Goal: Information Seeking & Learning: Learn about a topic

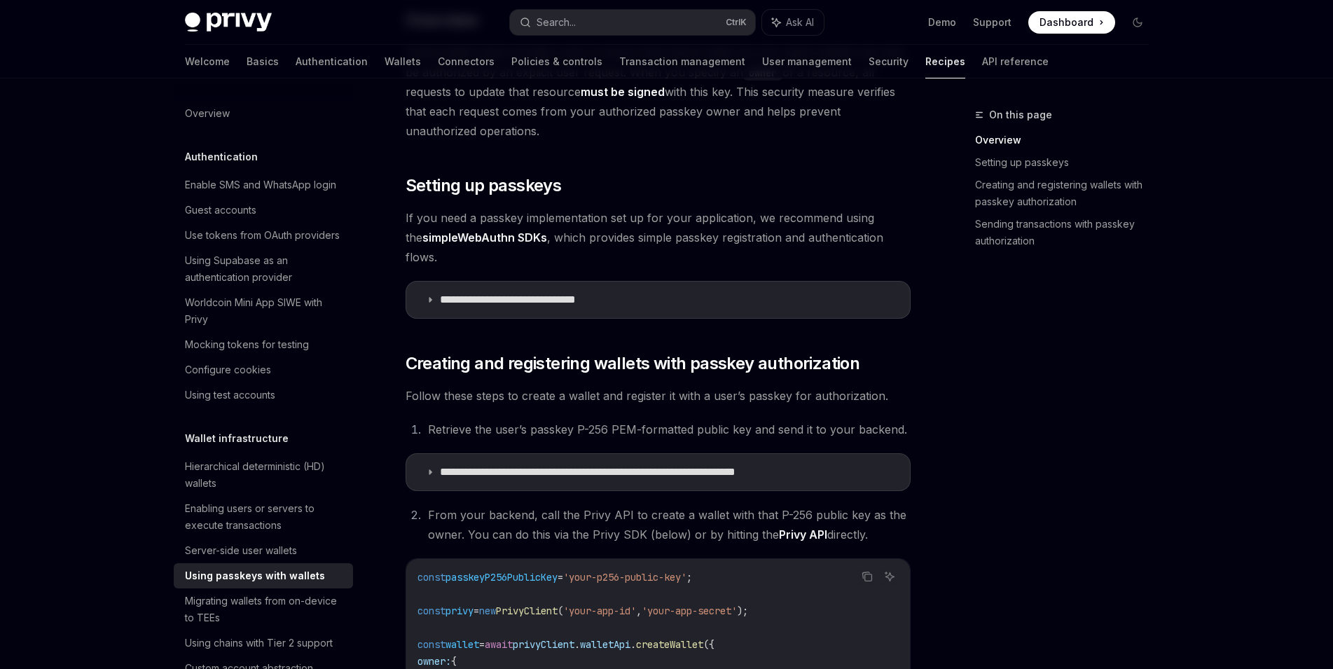
scroll to position [279, 0]
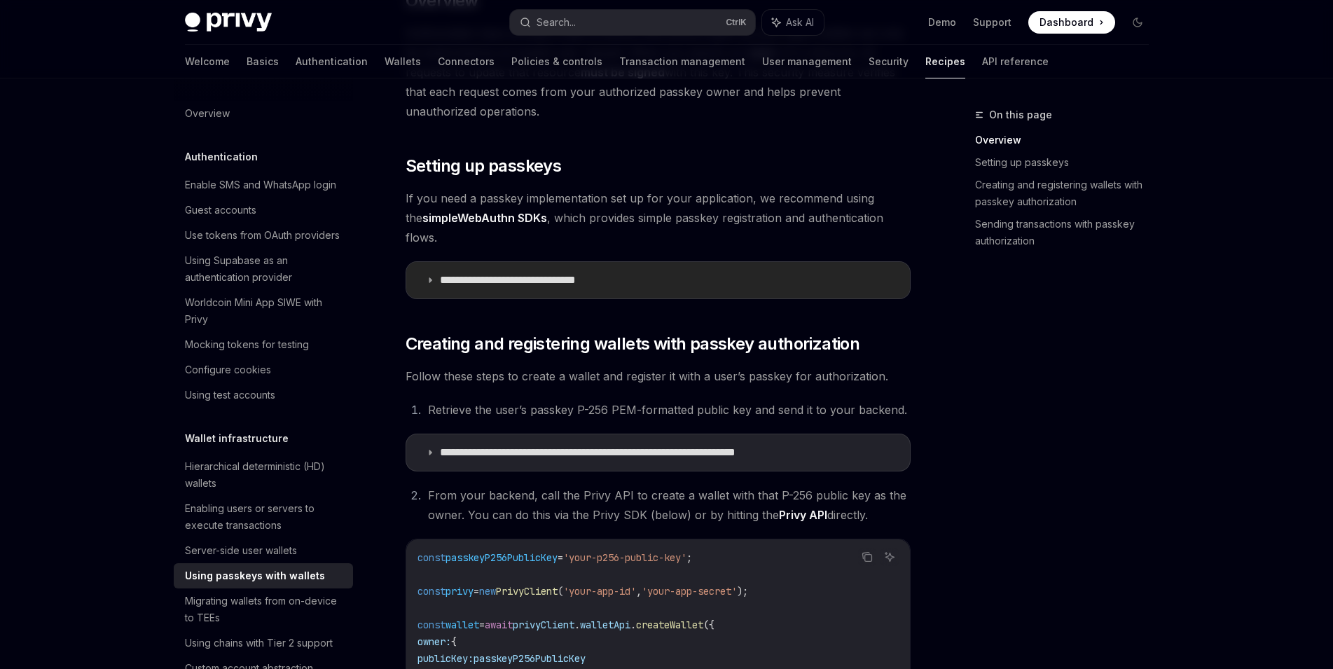
click at [522, 273] on p "**********" at bounding box center [528, 280] width 177 height 14
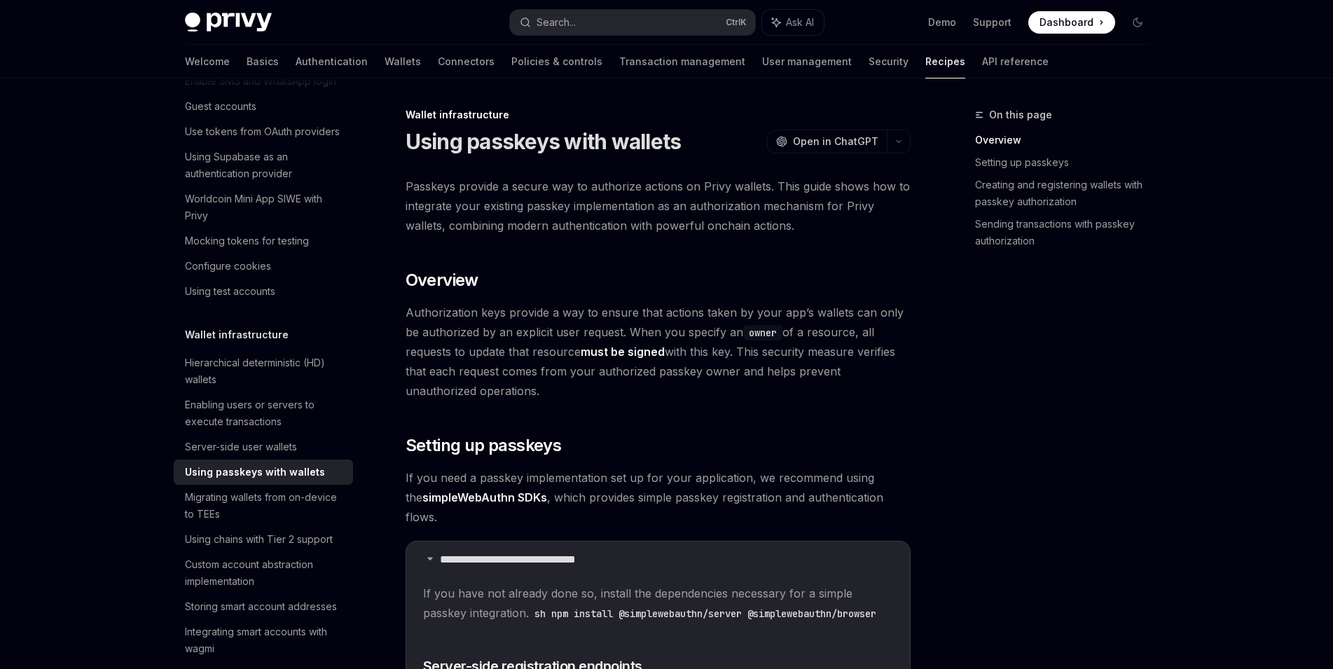
scroll to position [103, 0]
click at [279, 431] on div "Enabling users or servers to execute transactions" at bounding box center [265, 414] width 160 height 34
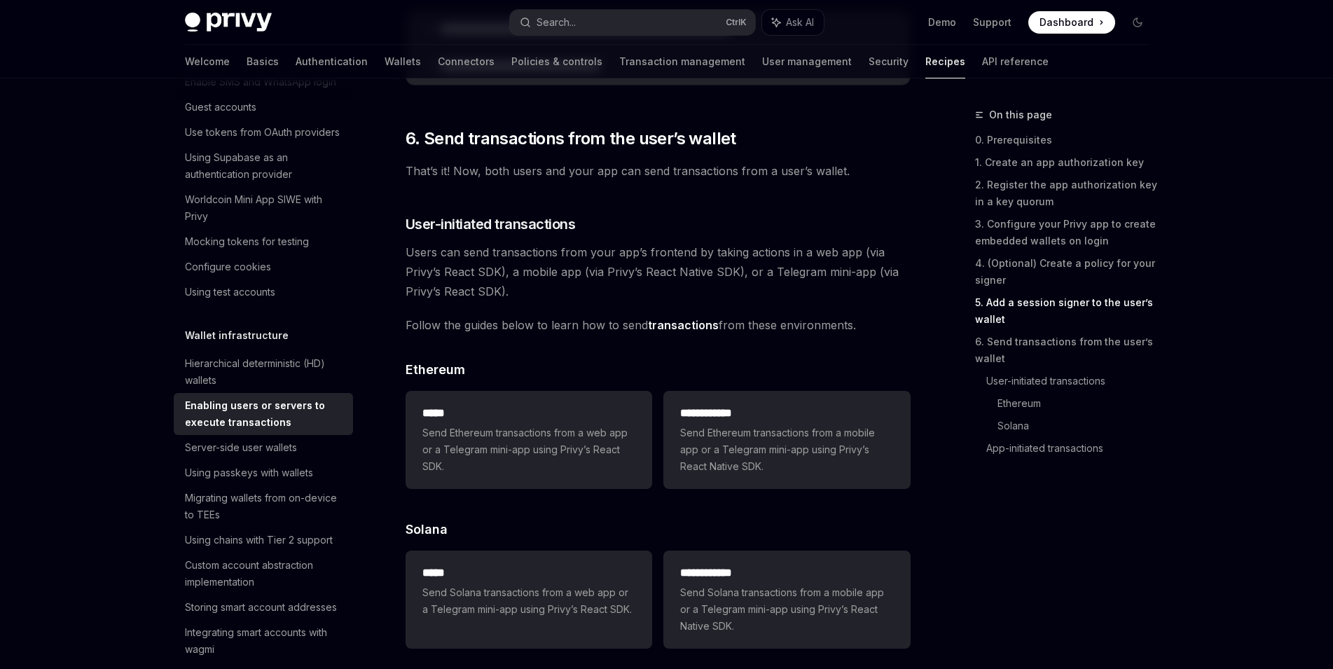
scroll to position [2760, 0]
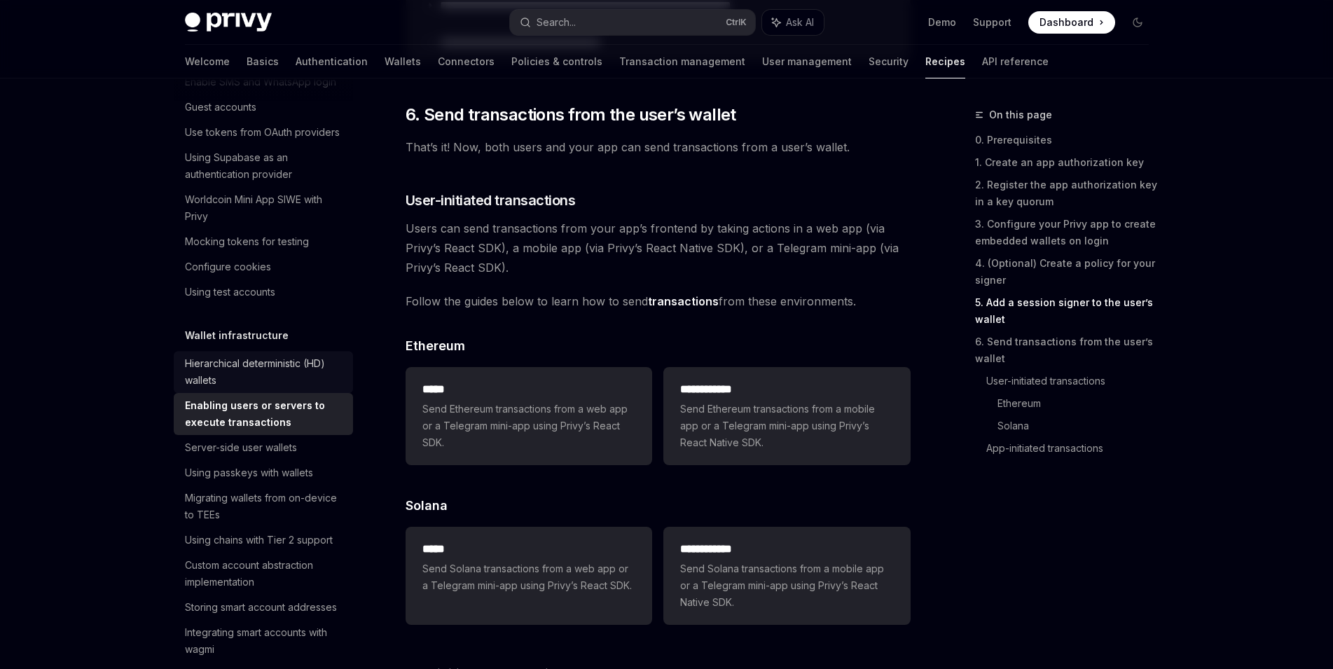
click at [320, 389] on div "Hierarchical deterministic (HD) wallets" at bounding box center [265, 372] width 160 height 34
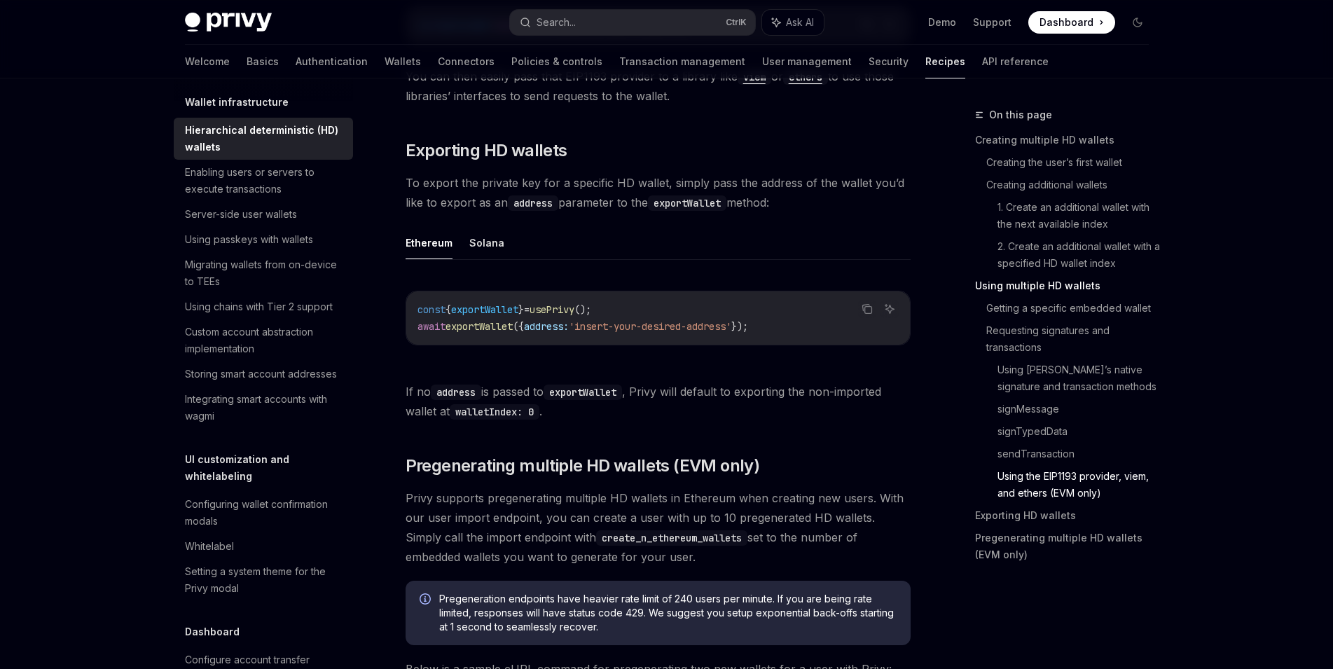
scroll to position [337, 0]
click at [315, 247] on div "Using passkeys with wallets" at bounding box center [265, 238] width 160 height 17
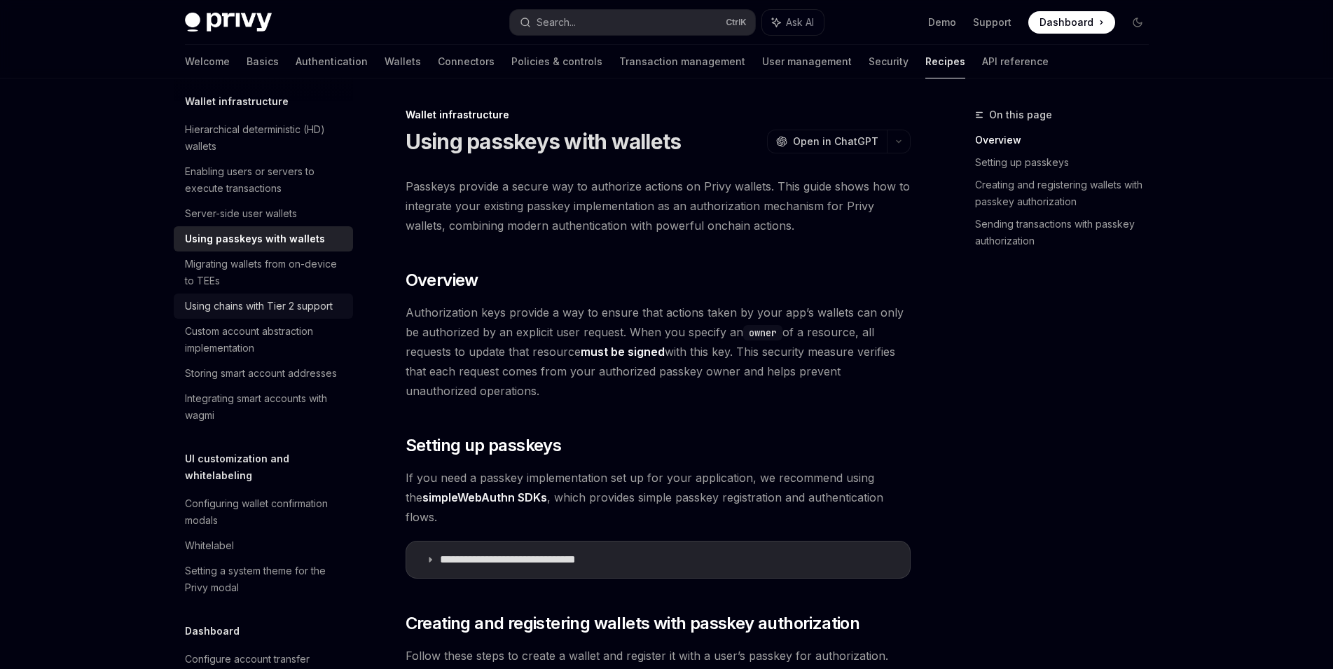
click at [282, 314] on div "Using chains with Tier 2 support" at bounding box center [259, 306] width 148 height 17
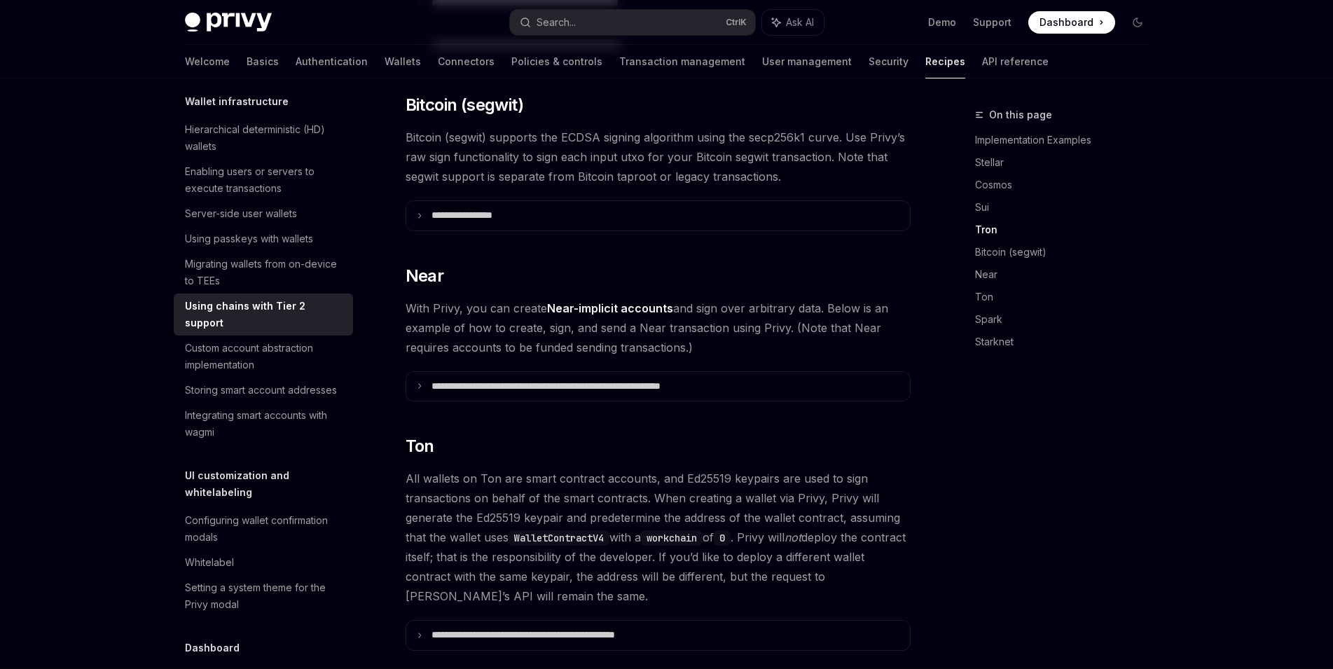
scroll to position [1222, 0]
click at [300, 247] on div "Using passkeys with wallets" at bounding box center [249, 238] width 128 height 17
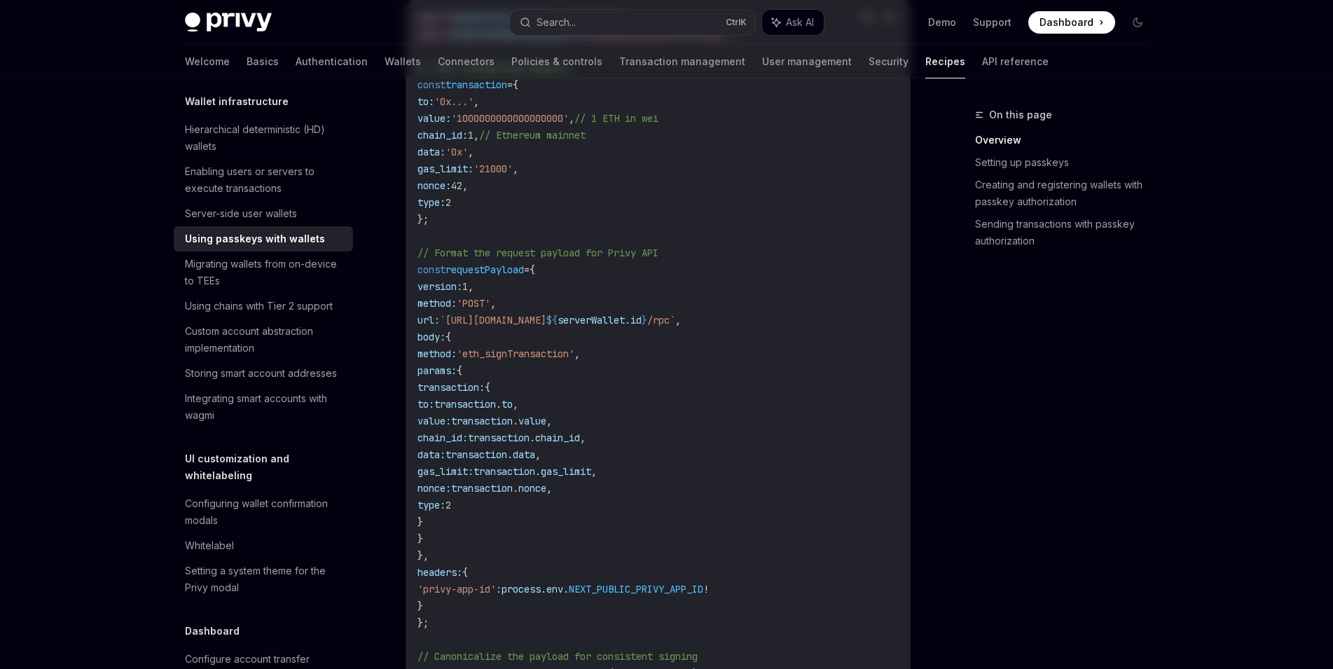
type textarea "*"
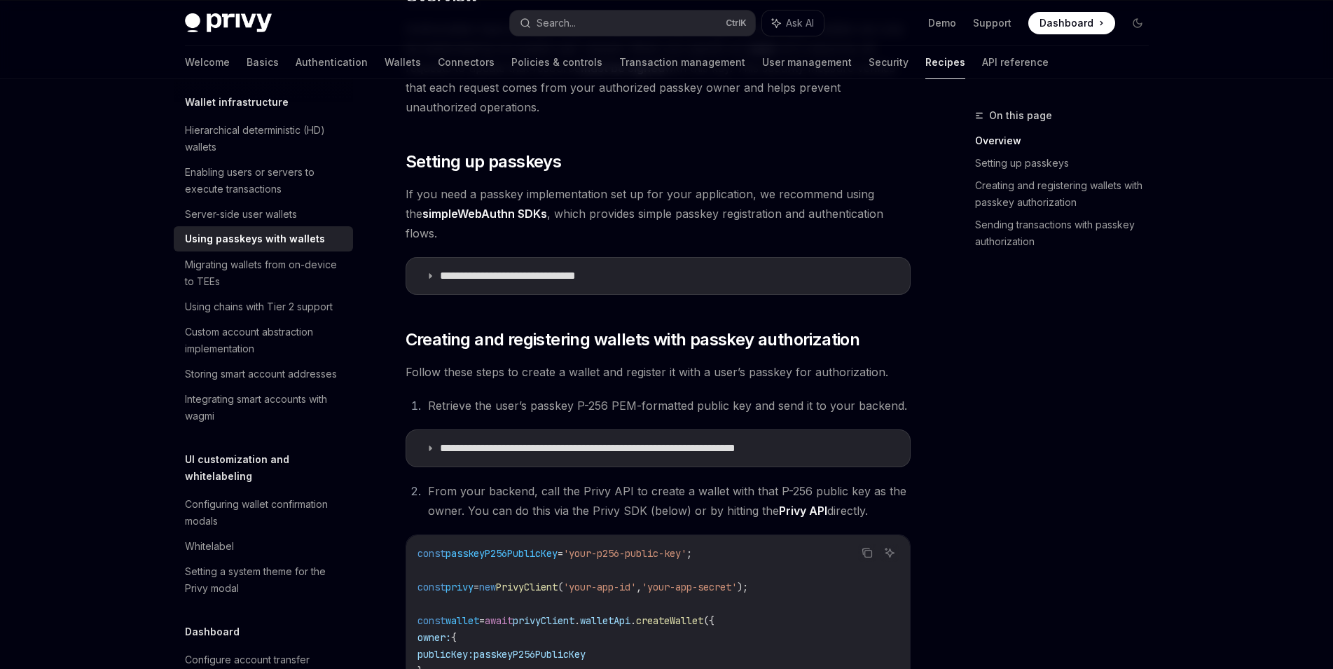
scroll to position [293, 0]
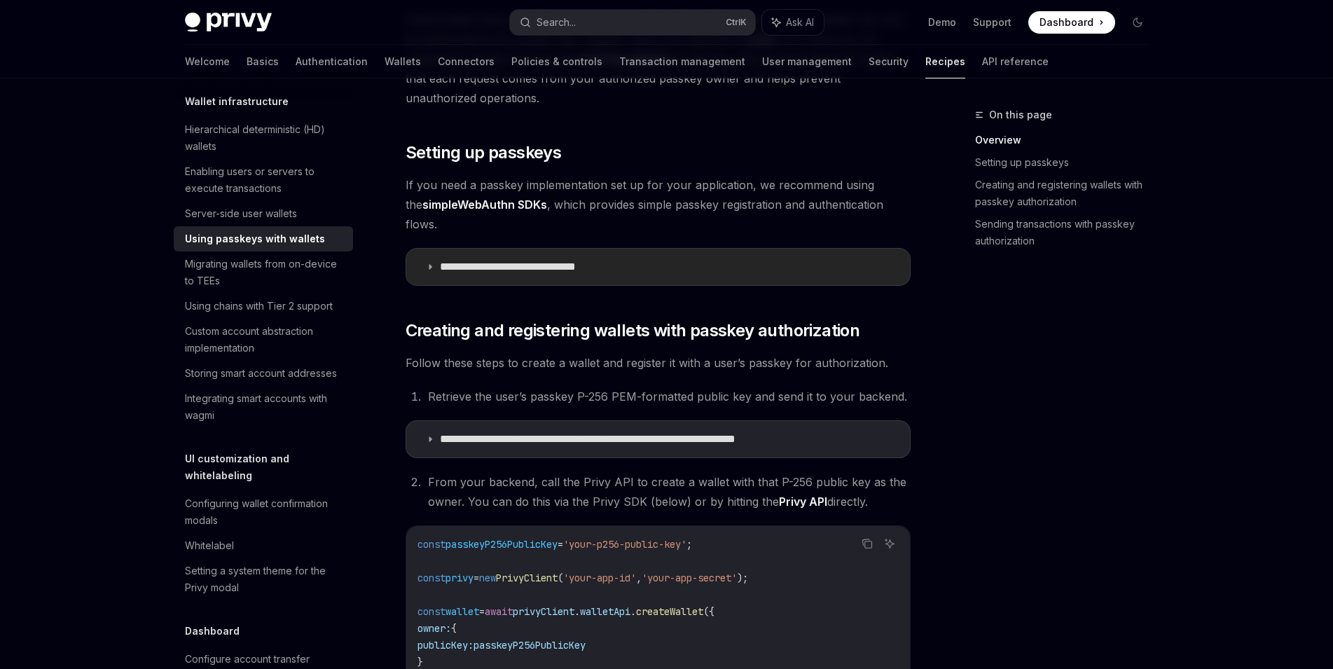
click at [537, 260] on p "**********" at bounding box center [528, 267] width 177 height 14
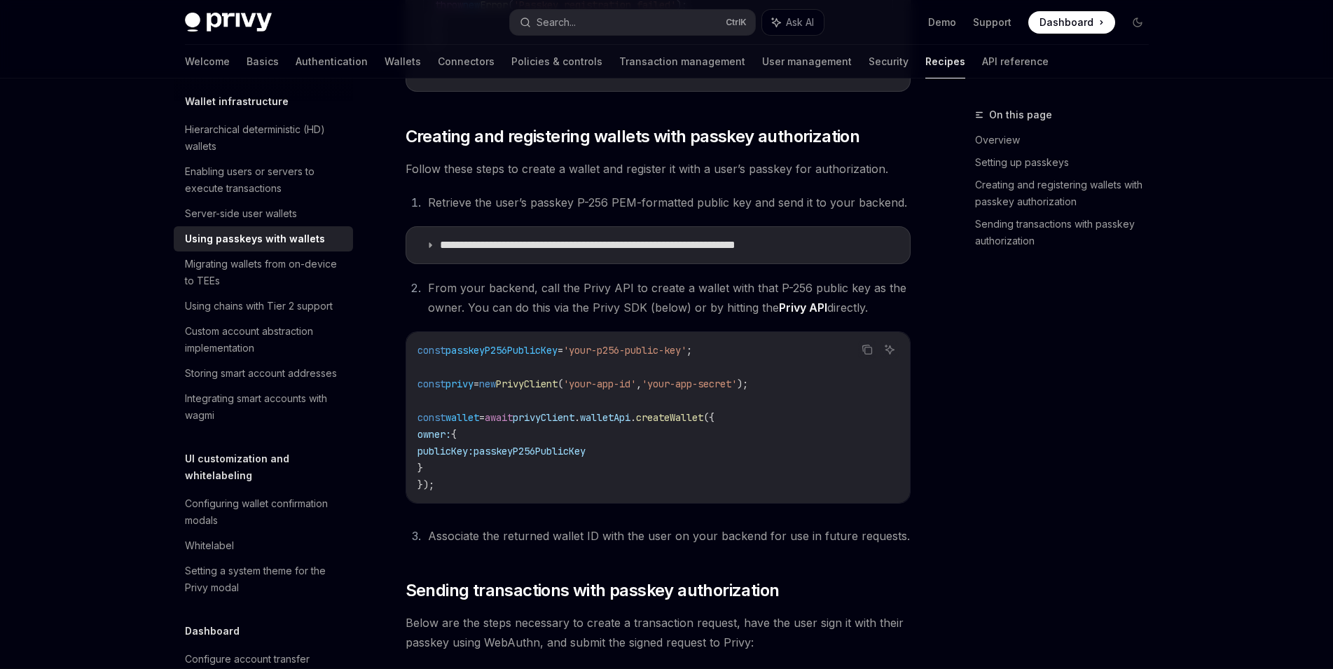
scroll to position [3303, 0]
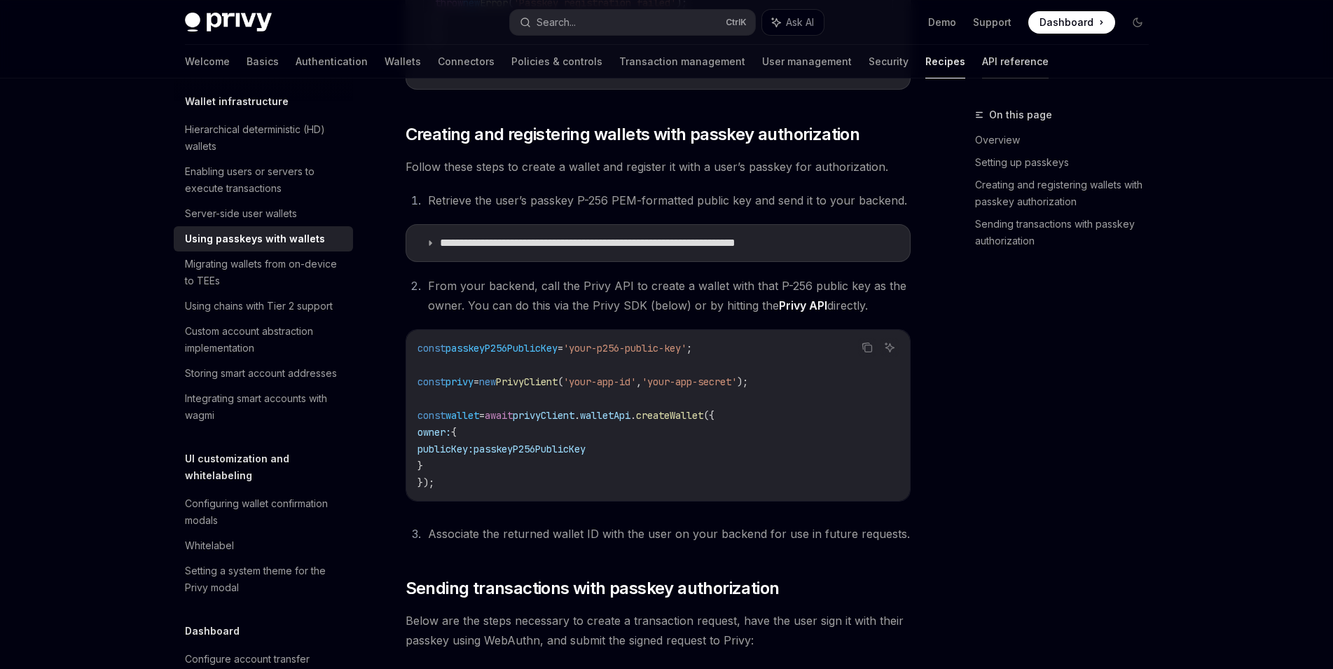
click at [982, 64] on link "API reference" at bounding box center [1015, 62] width 67 height 34
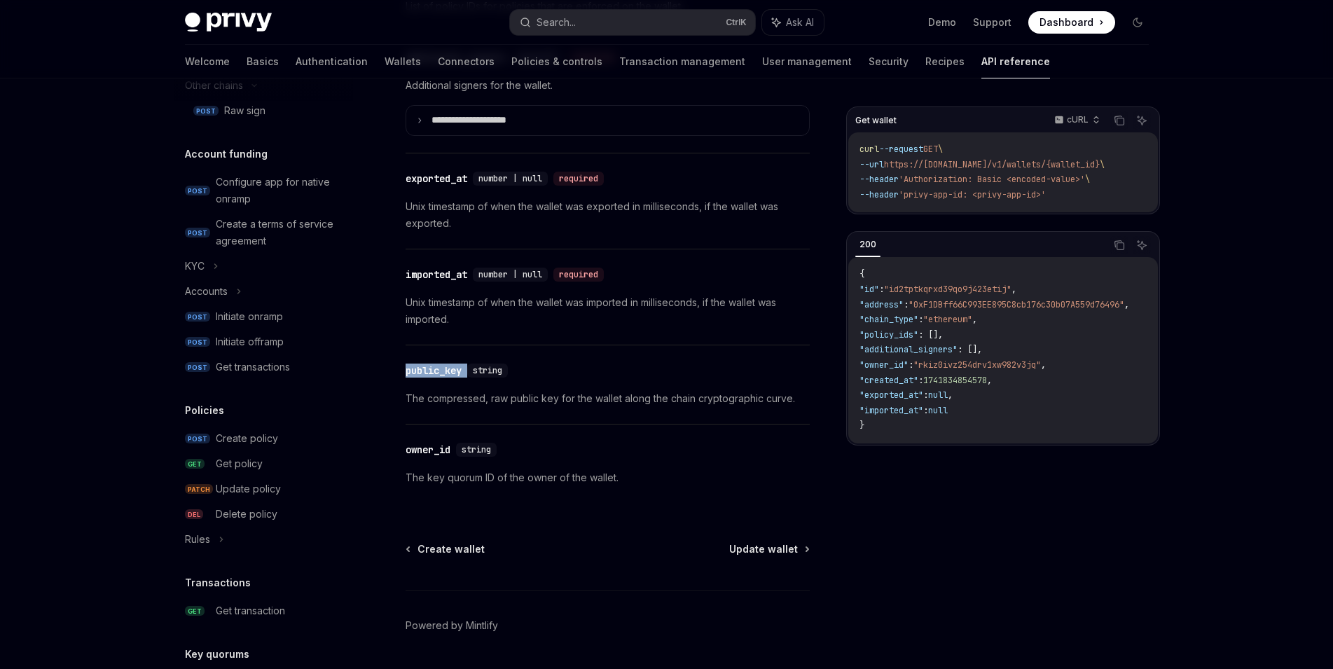
scroll to position [803, 0]
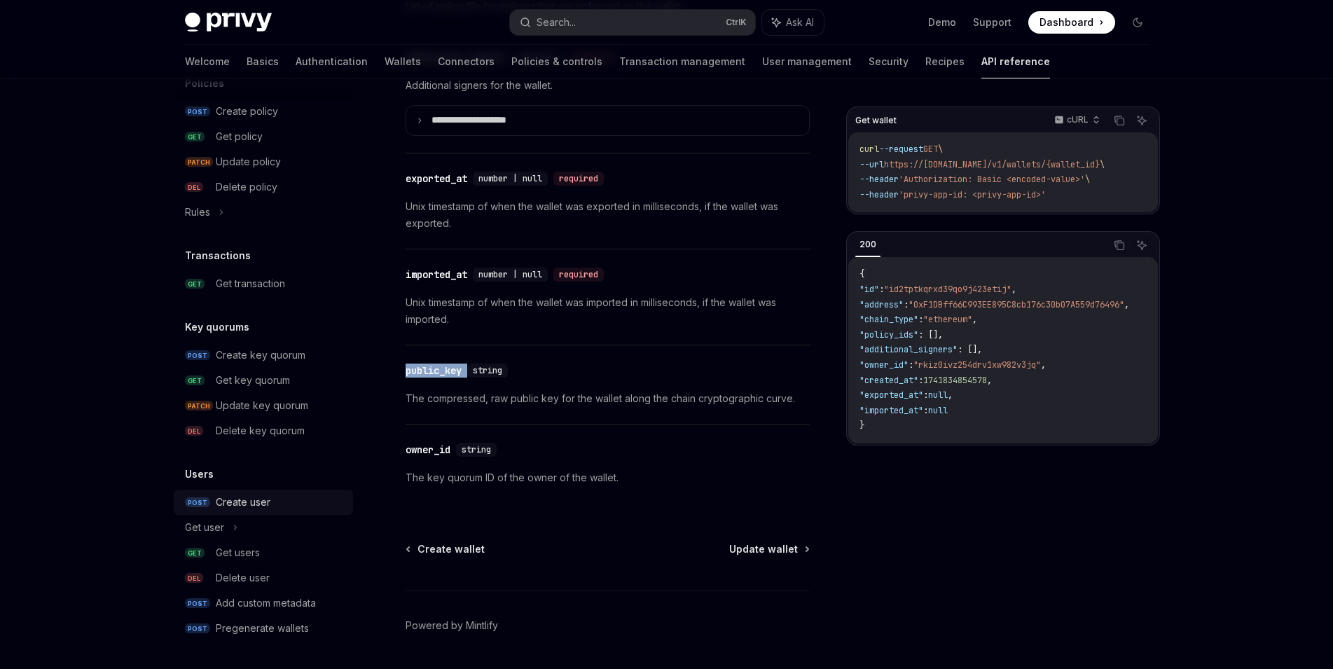
click at [259, 500] on div "Create user" at bounding box center [243, 502] width 55 height 17
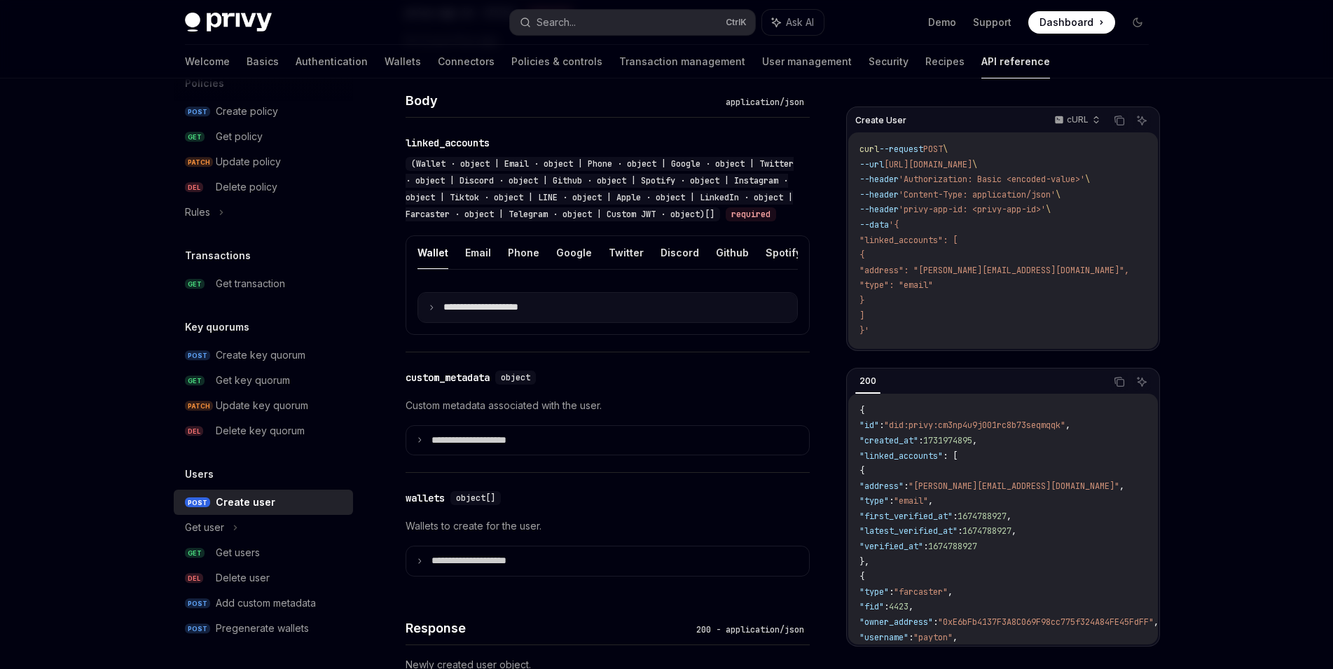
click at [441, 322] on summary "**********" at bounding box center [607, 307] width 379 height 29
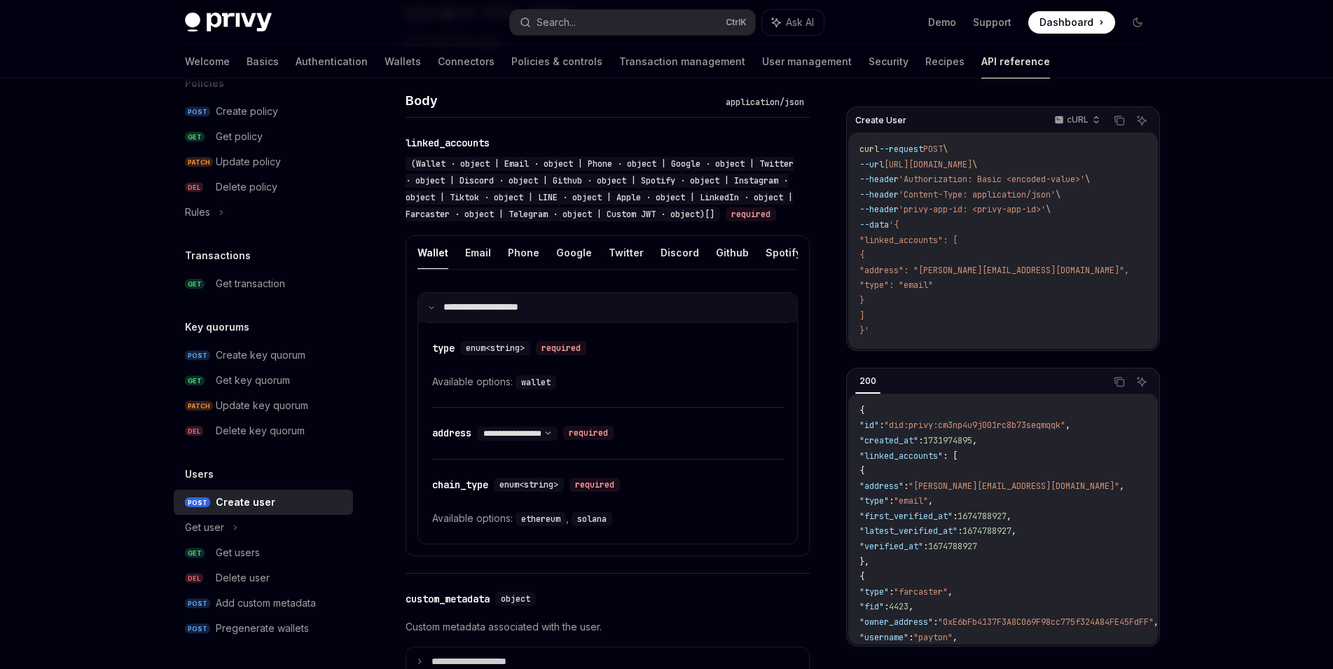
click at [455, 314] on p "**********" at bounding box center [489, 307] width 93 height 13
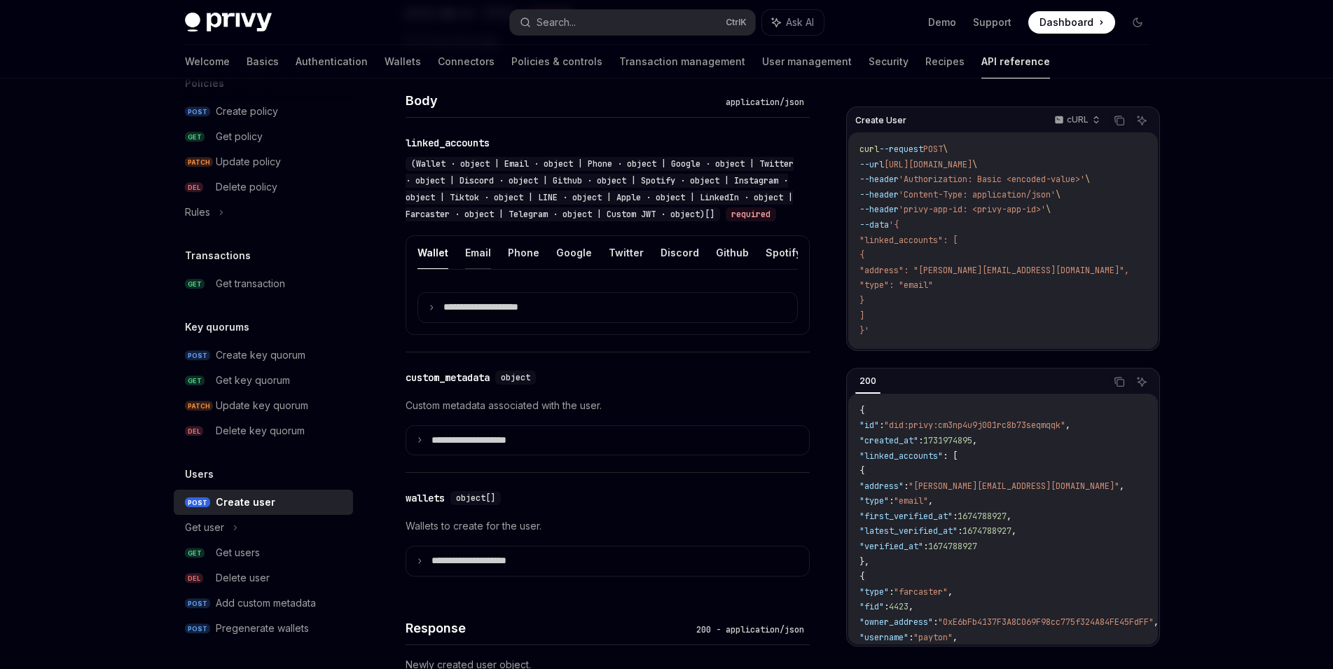
click at [481, 269] on button "Email" at bounding box center [478, 252] width 26 height 33
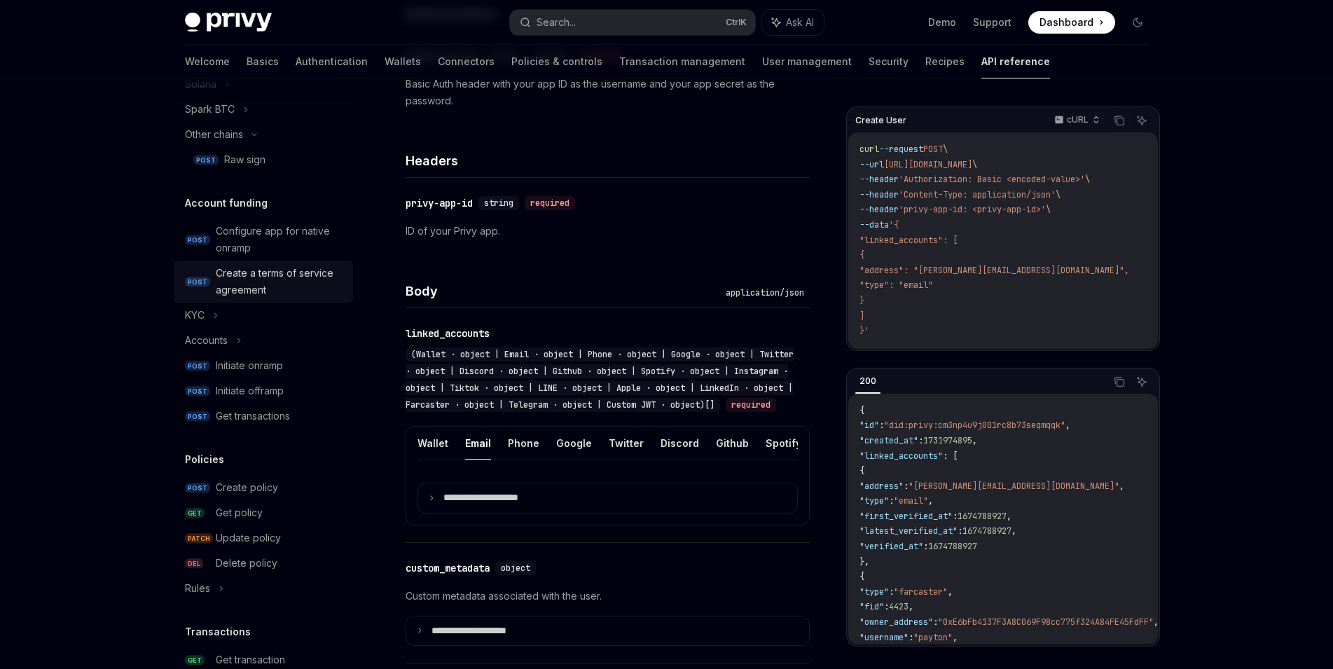
scroll to position [499, 0]
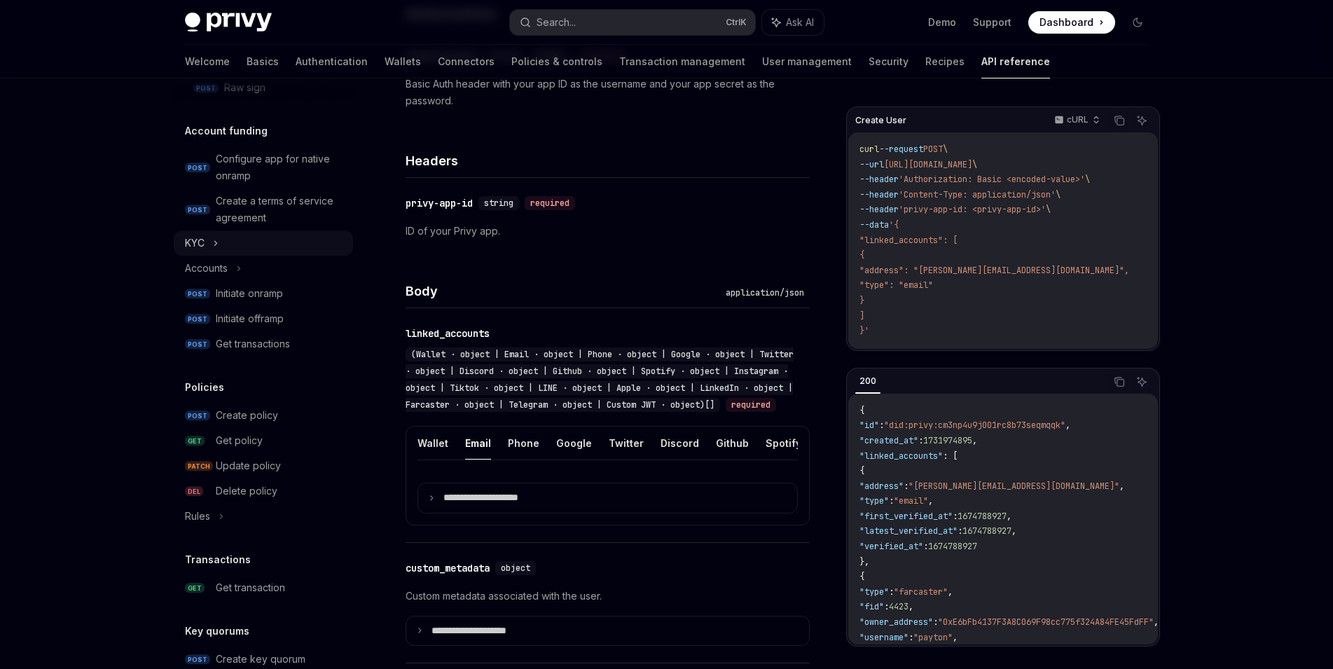
click at [247, 241] on div "KYC" at bounding box center [263, 242] width 179 height 25
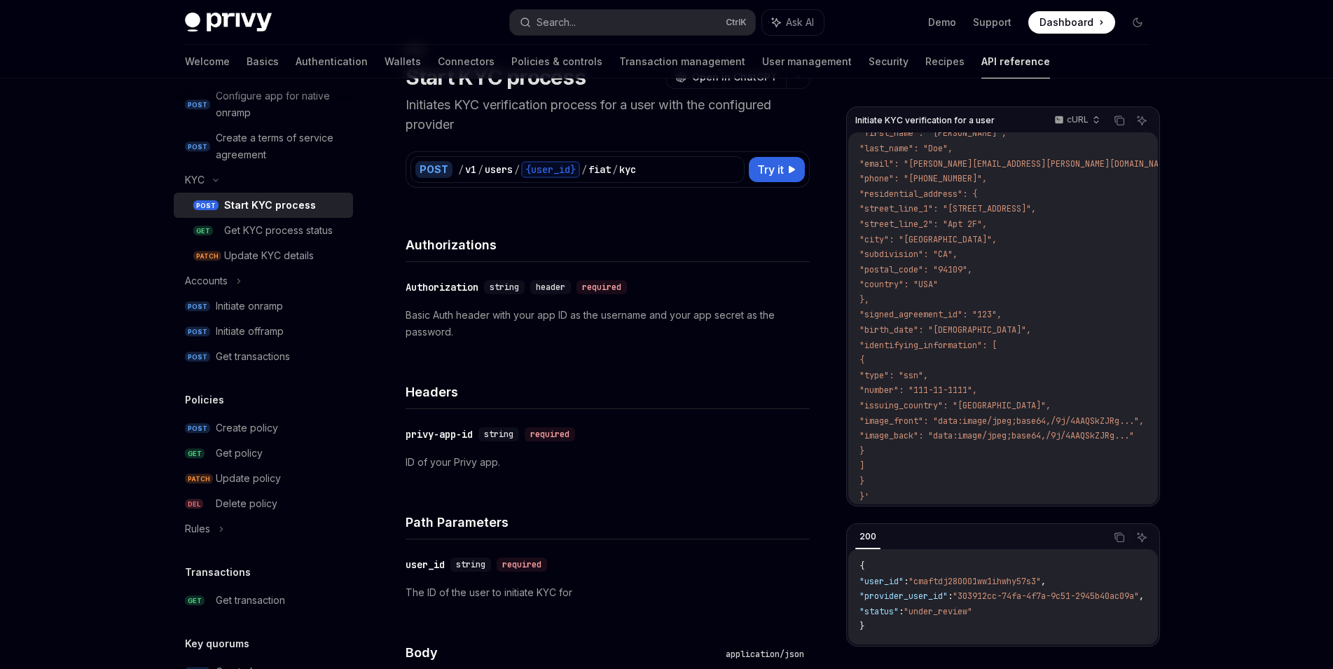
scroll to position [67, 0]
click at [261, 293] on div "Accounts" at bounding box center [263, 280] width 179 height 25
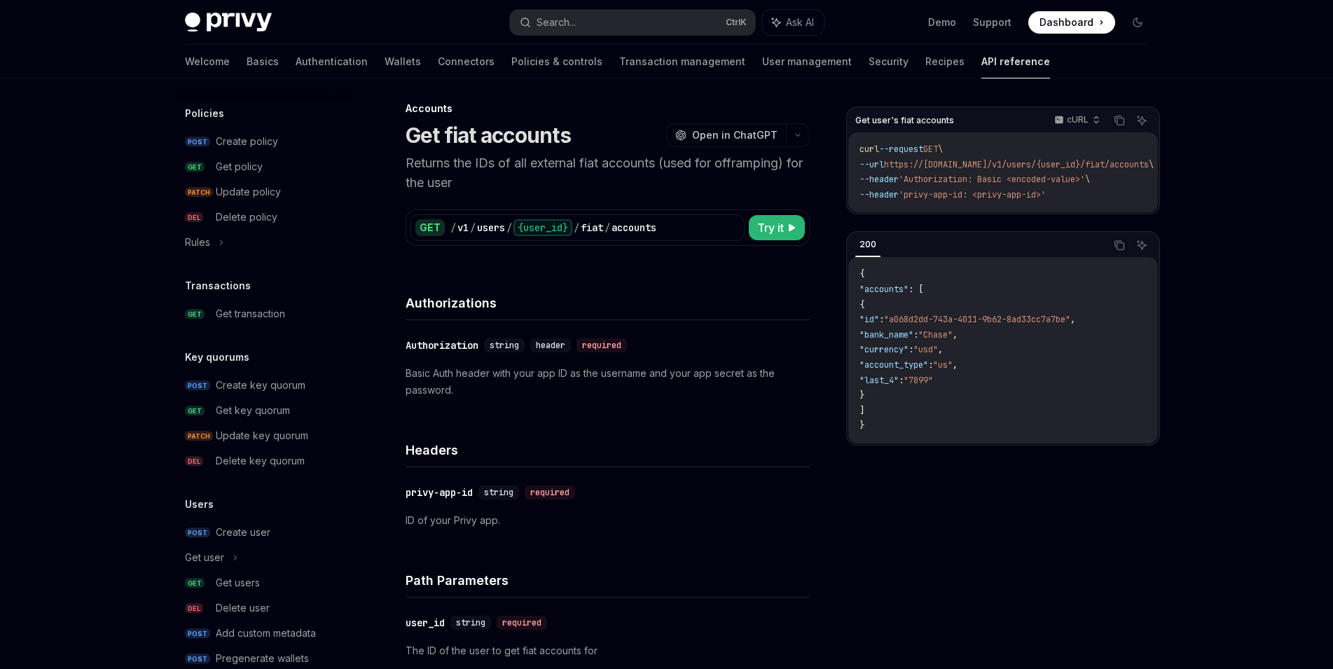
scroll to position [900, 0]
click at [251, 252] on div "Rules" at bounding box center [263, 241] width 179 height 25
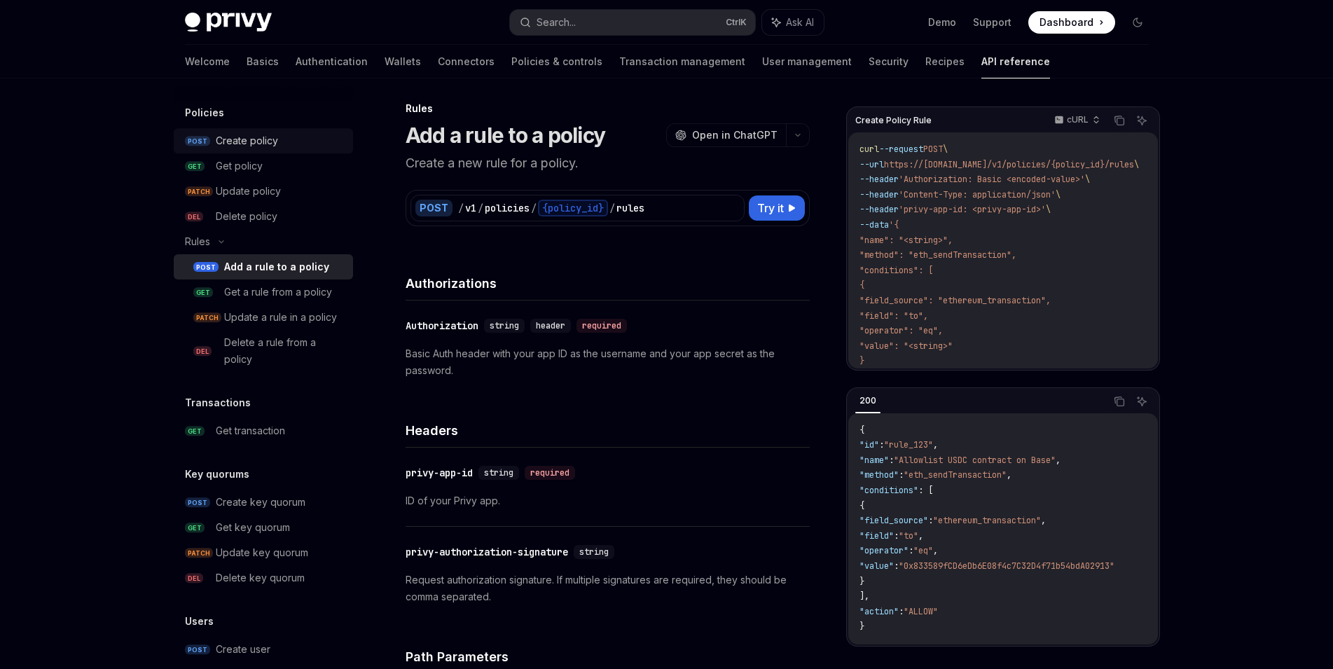
click at [274, 149] on div "Create policy" at bounding box center [247, 140] width 62 height 17
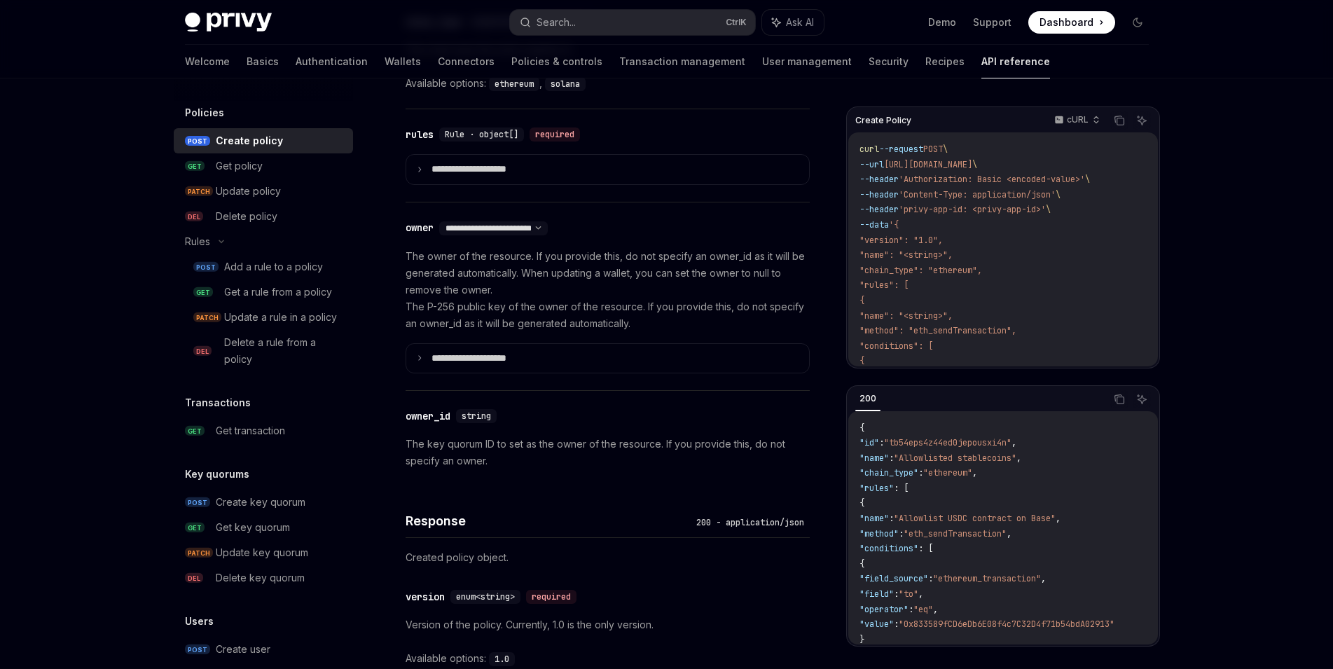
scroll to position [927, 0]
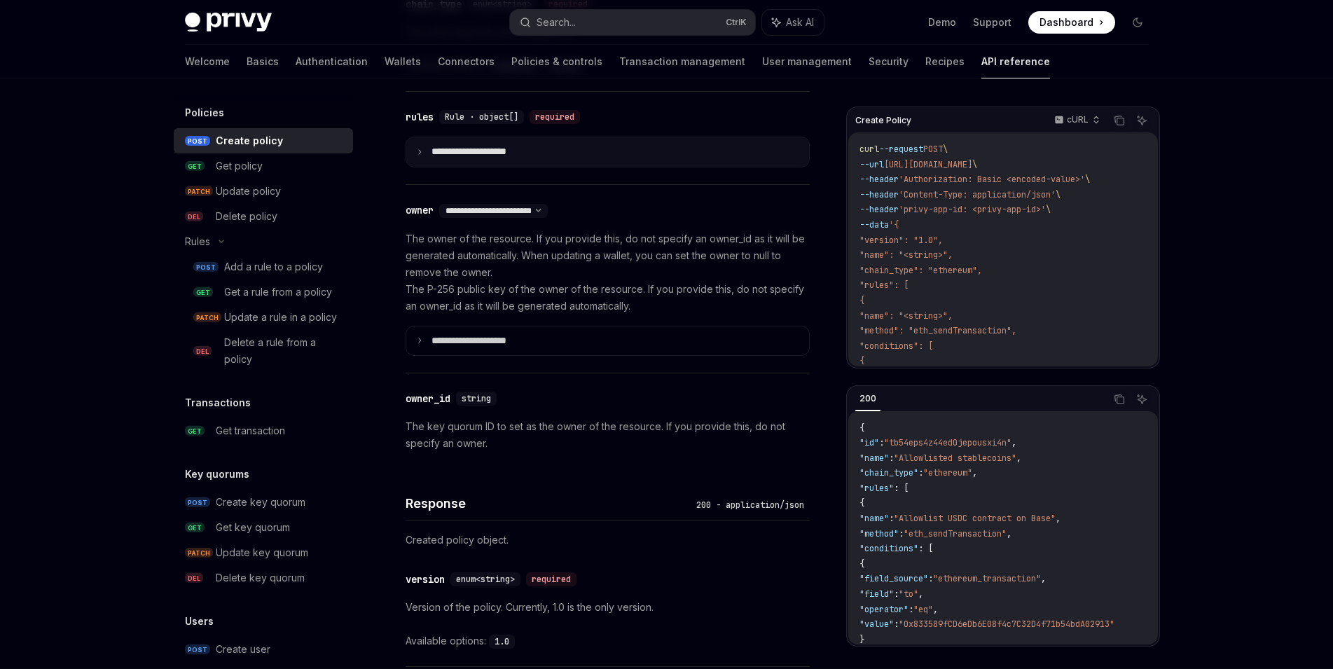
click at [471, 149] on p "**********" at bounding box center [479, 152] width 97 height 13
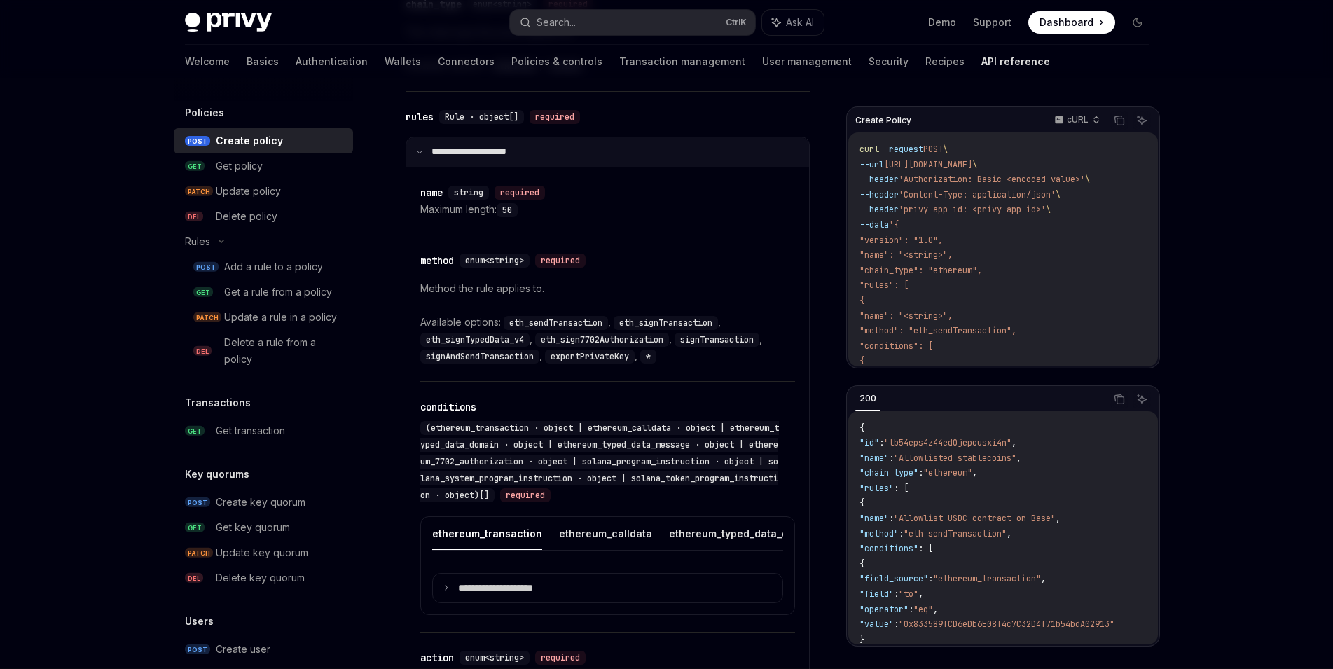
click at [471, 149] on p "**********" at bounding box center [477, 152] width 93 height 13
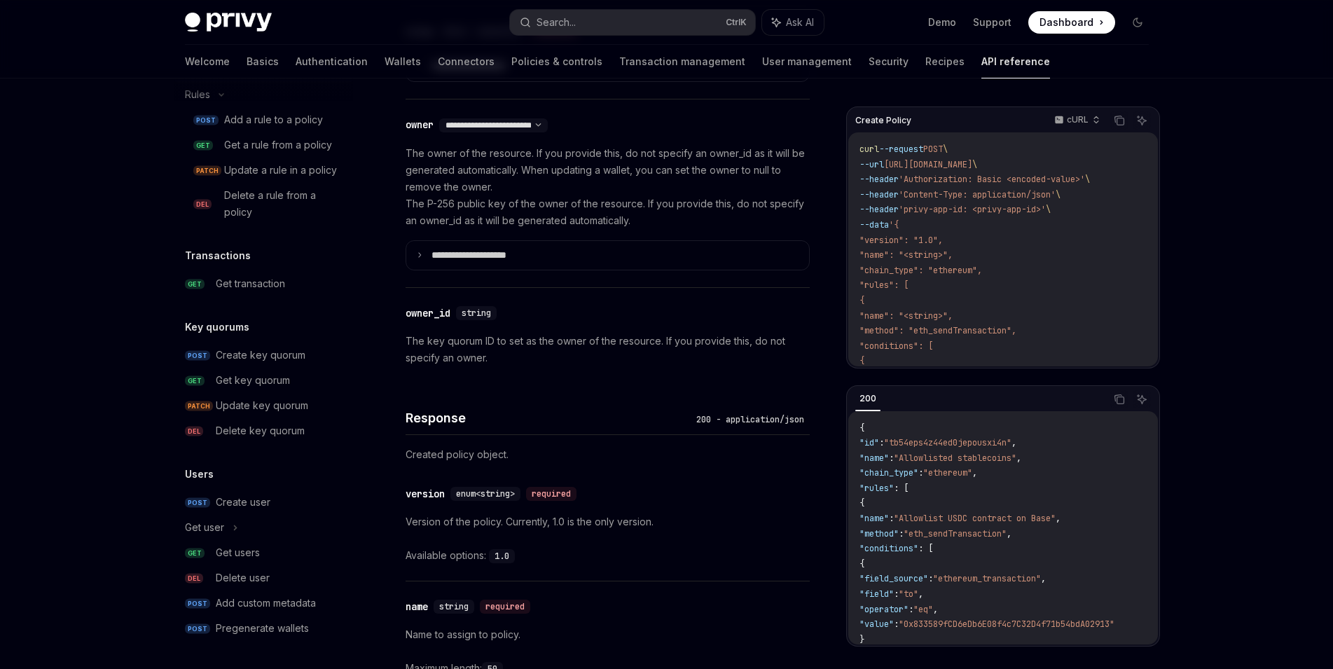
scroll to position [1016, 0]
click at [288, 359] on div "Create key quorum" at bounding box center [261, 355] width 90 height 17
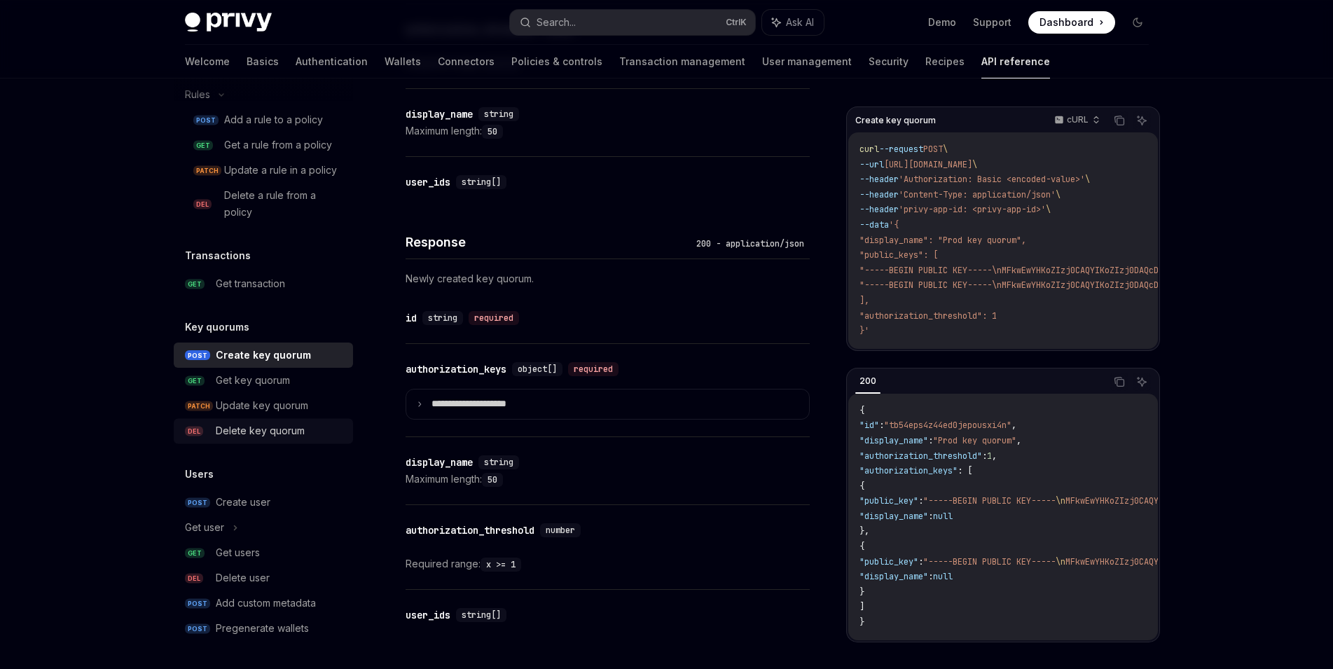
scroll to position [638, 0]
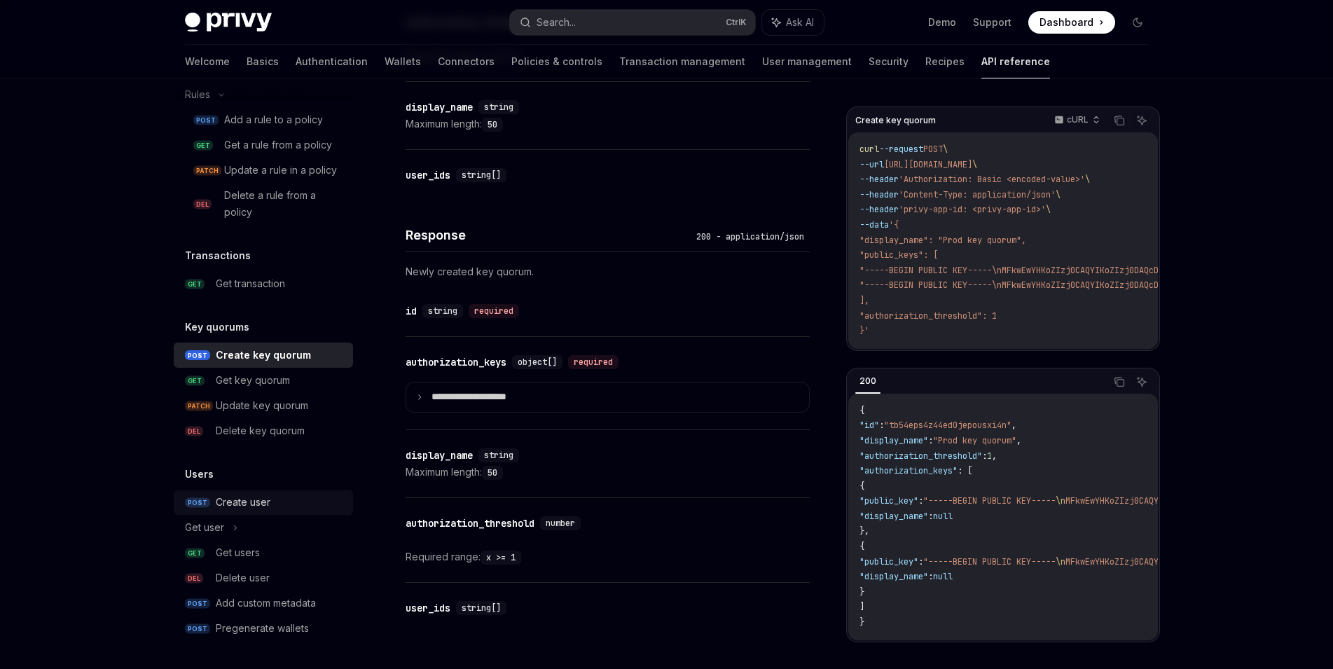
click at [282, 499] on div "Create user" at bounding box center [280, 502] width 129 height 17
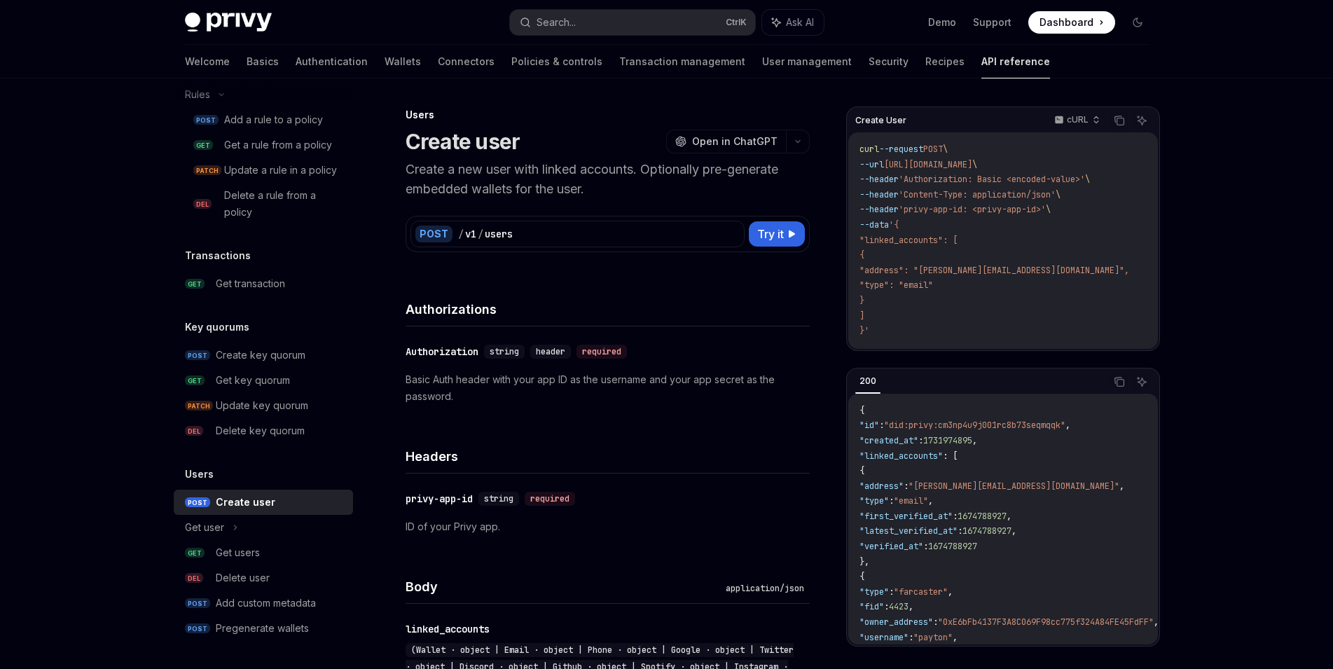
type textarea "*"
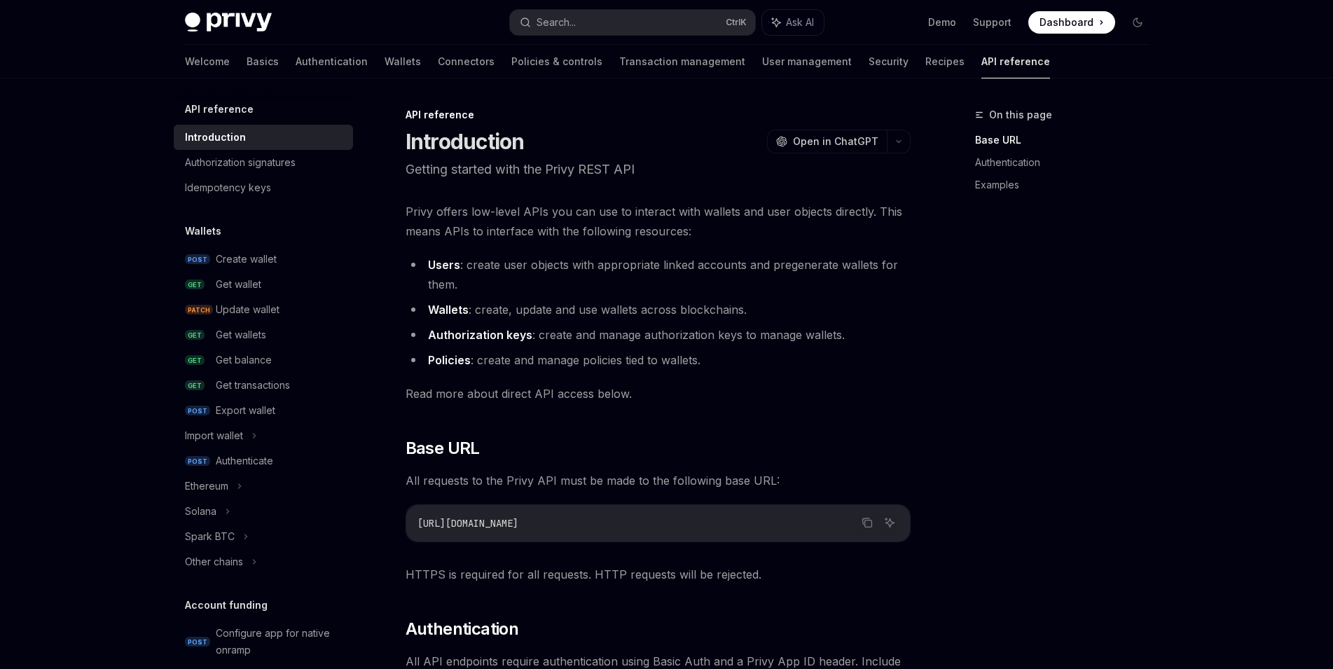
type textarea "*"
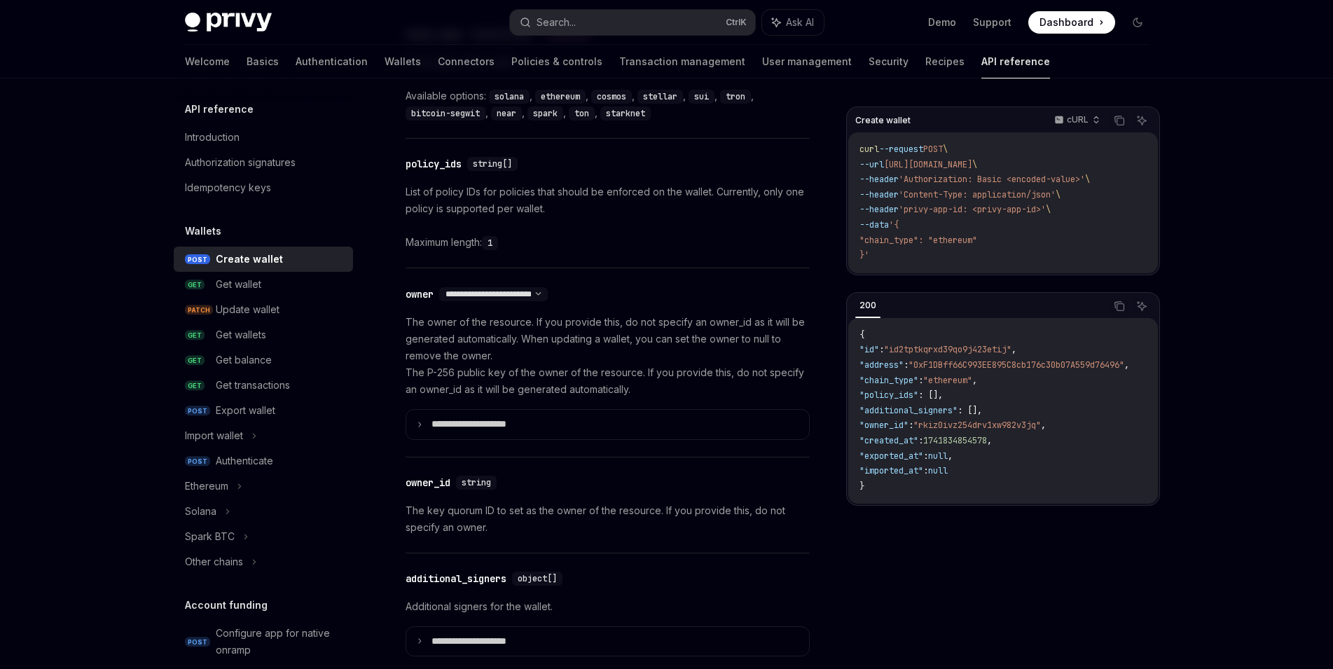
scroll to position [672, 0]
click at [514, 413] on summary "**********" at bounding box center [607, 422] width 403 height 29
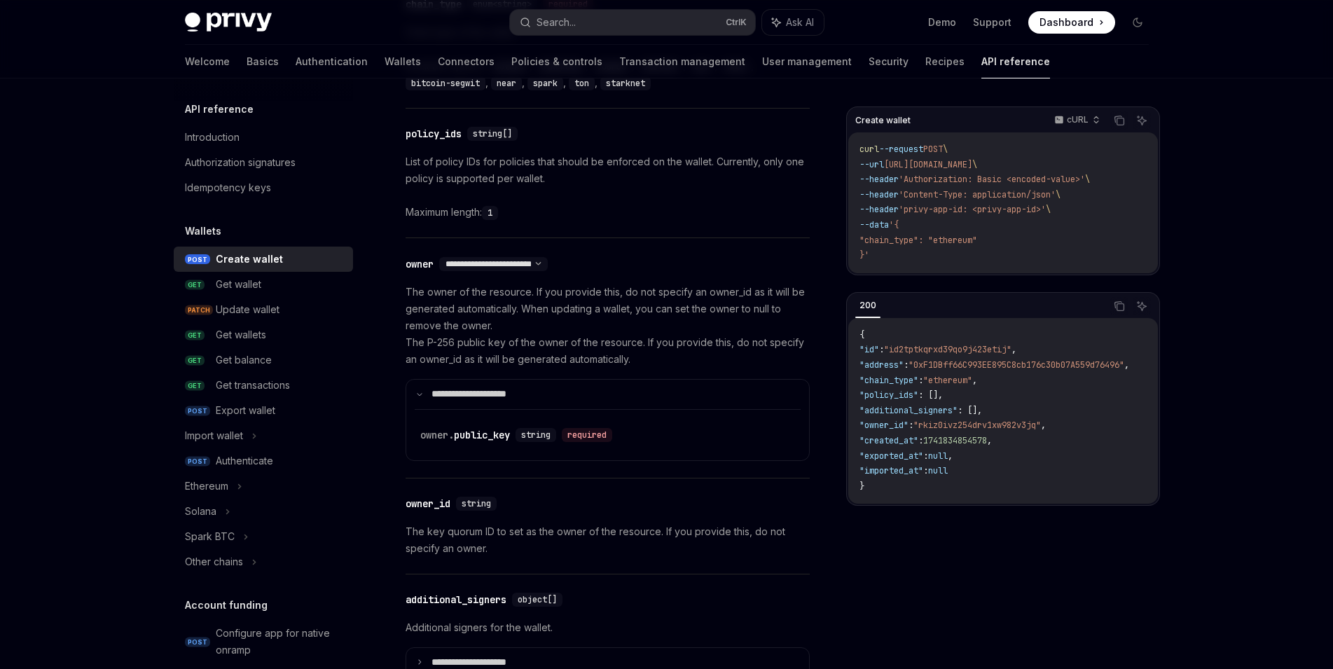
scroll to position [723, 0]
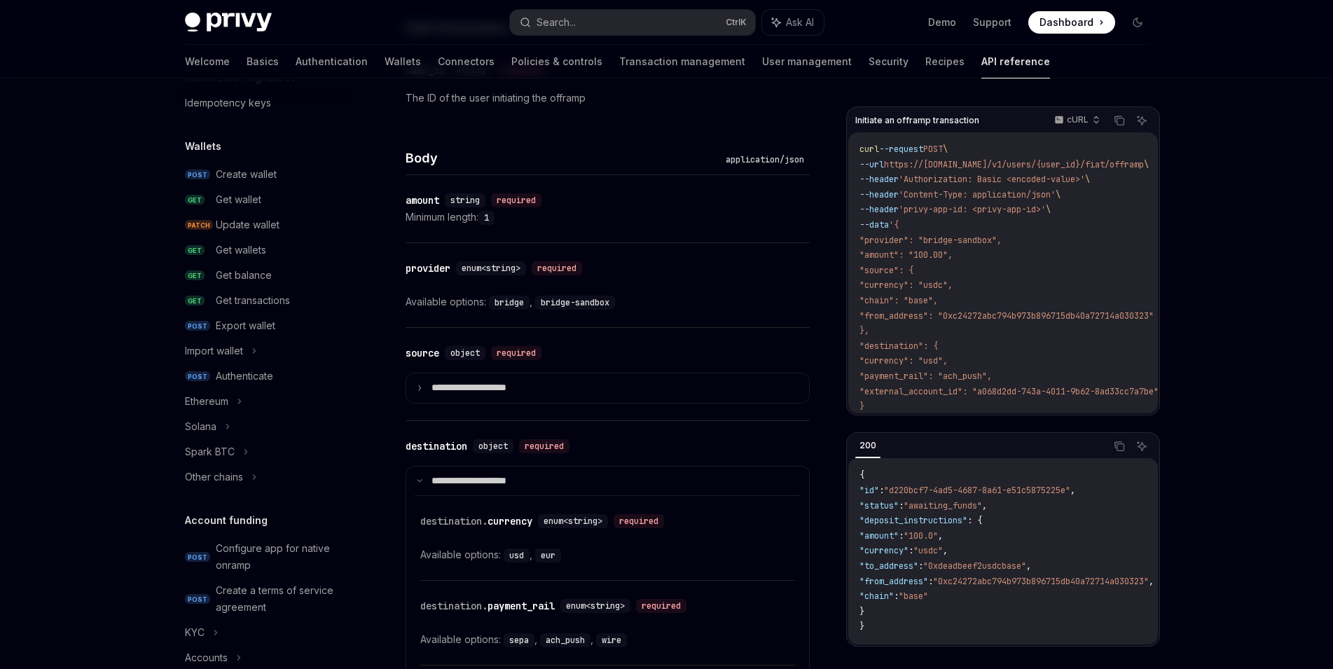
scroll to position [92, 0]
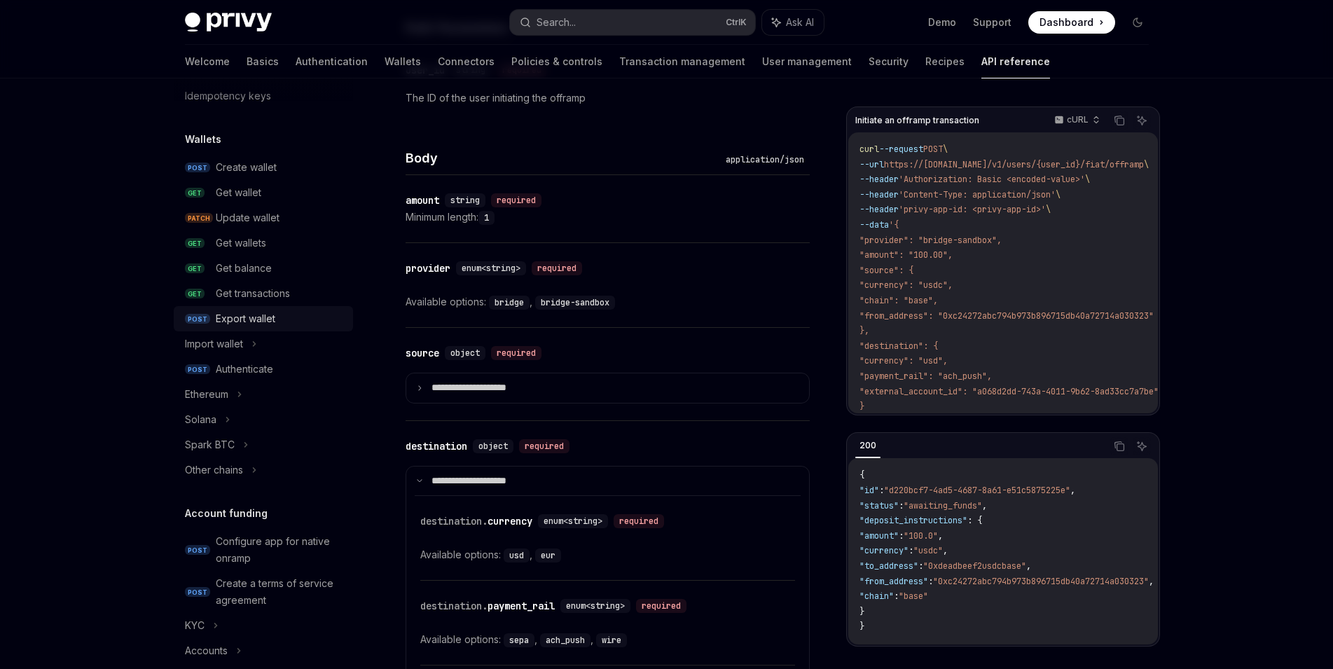
click at [281, 321] on div "Export wallet" at bounding box center [280, 318] width 129 height 17
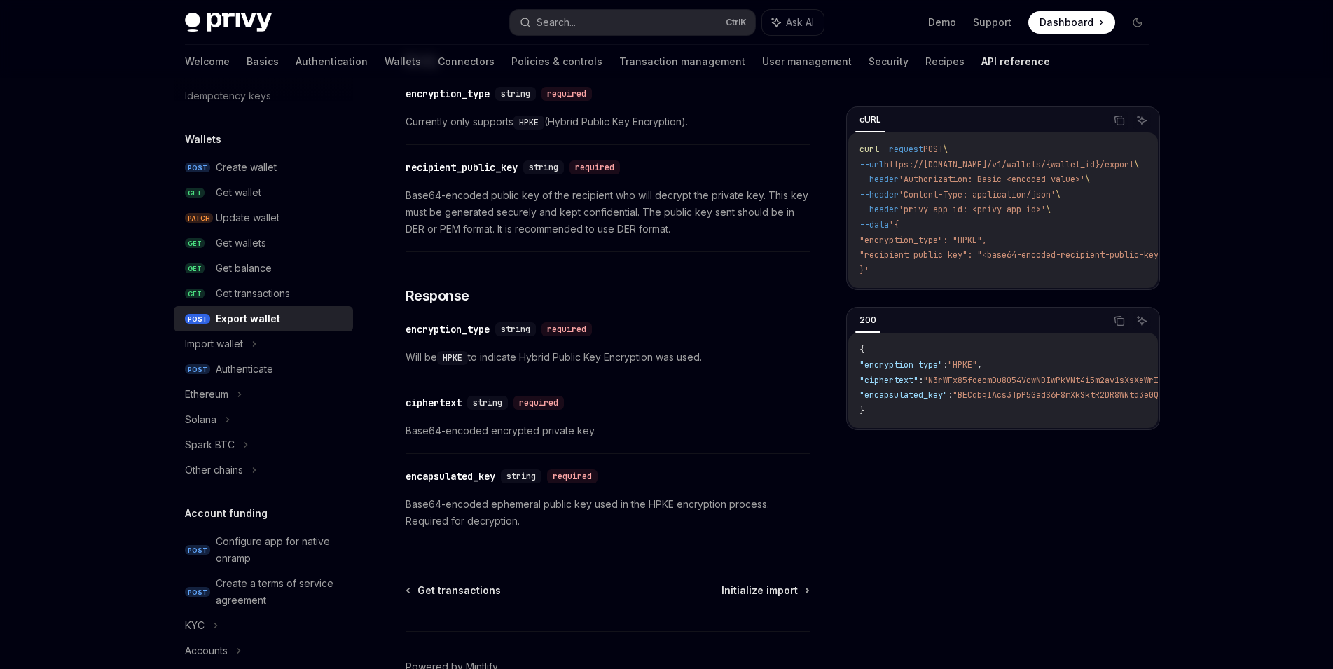
scroll to position [836, 0]
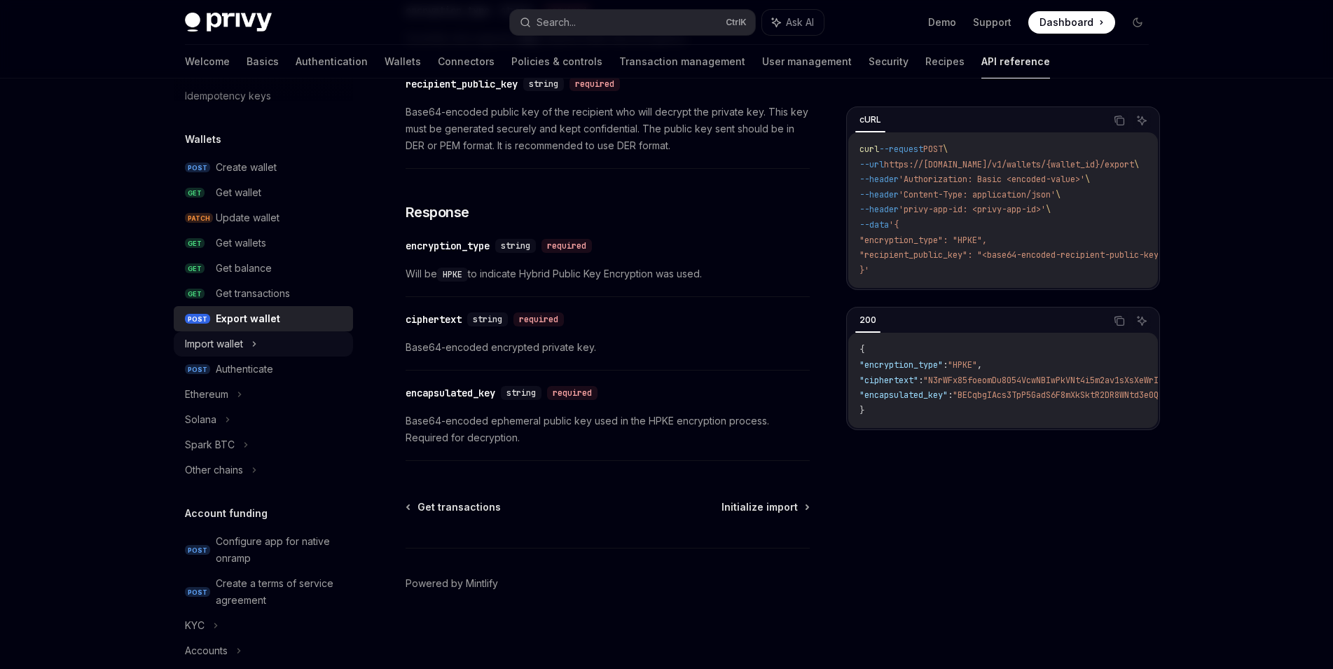
click at [257, 346] on icon at bounding box center [254, 343] width 6 height 17
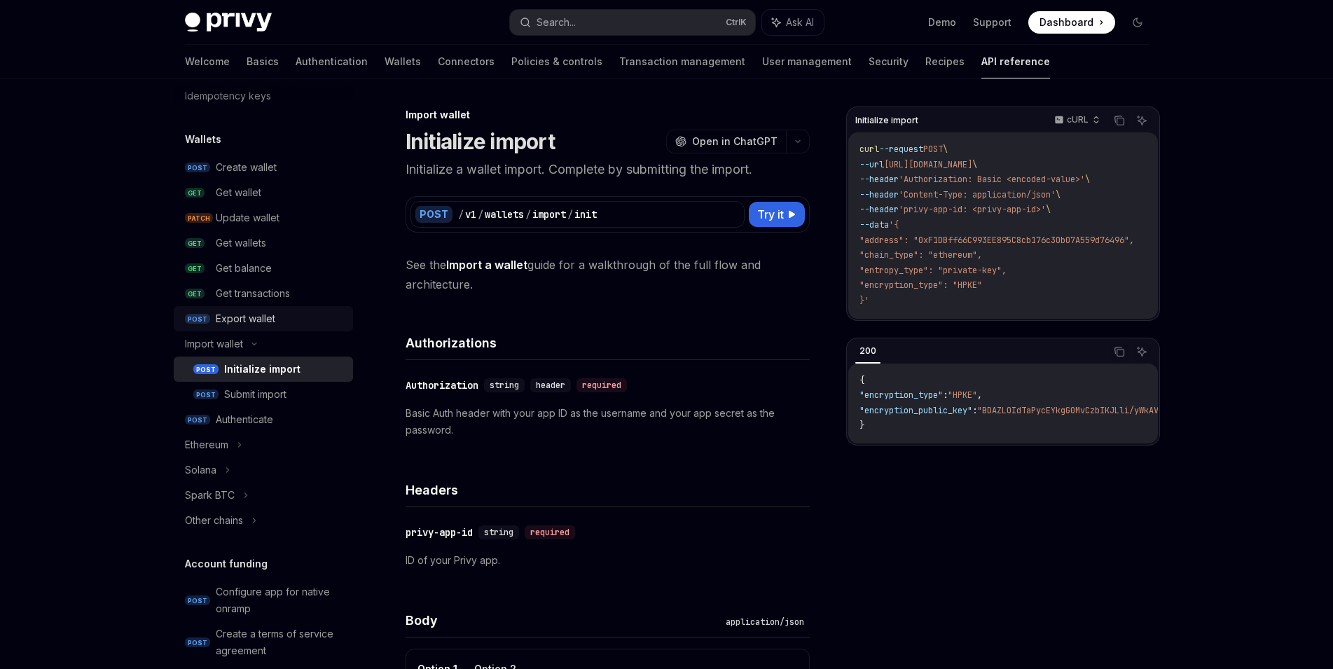
click at [263, 314] on div "Export wallet" at bounding box center [246, 318] width 60 height 17
type textarea "*"
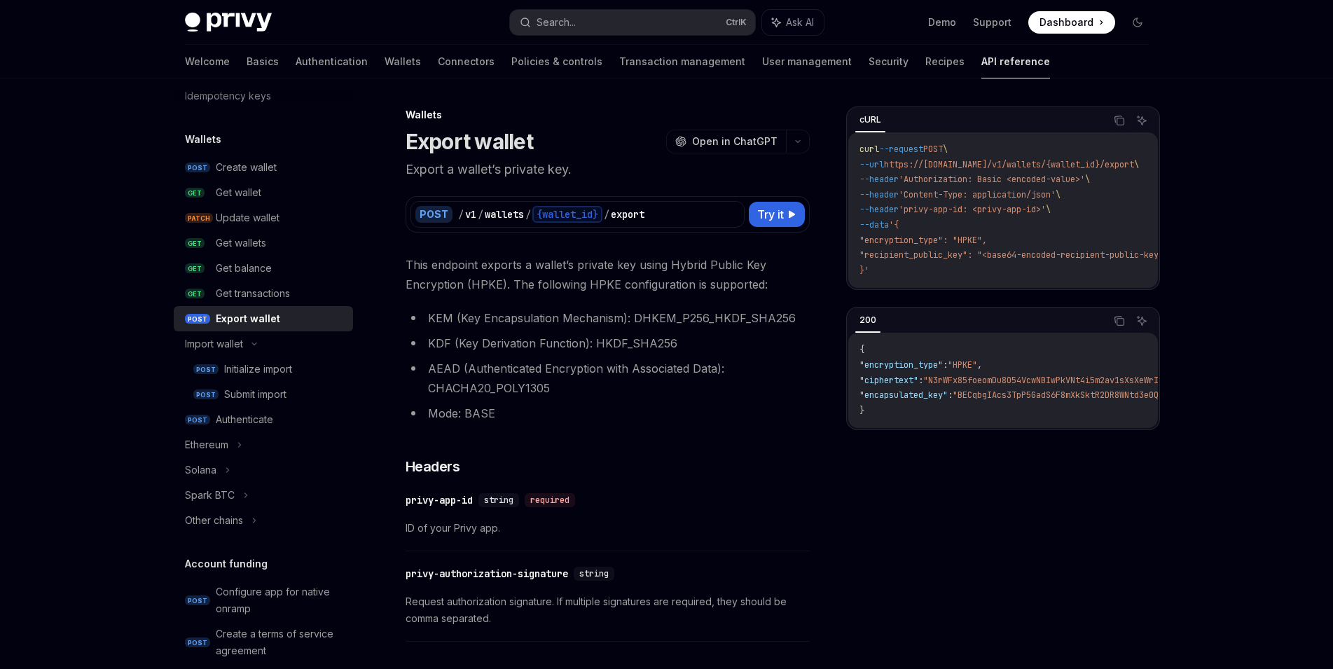
scroll to position [2, 0]
